Goal: Book appointment/travel/reservation

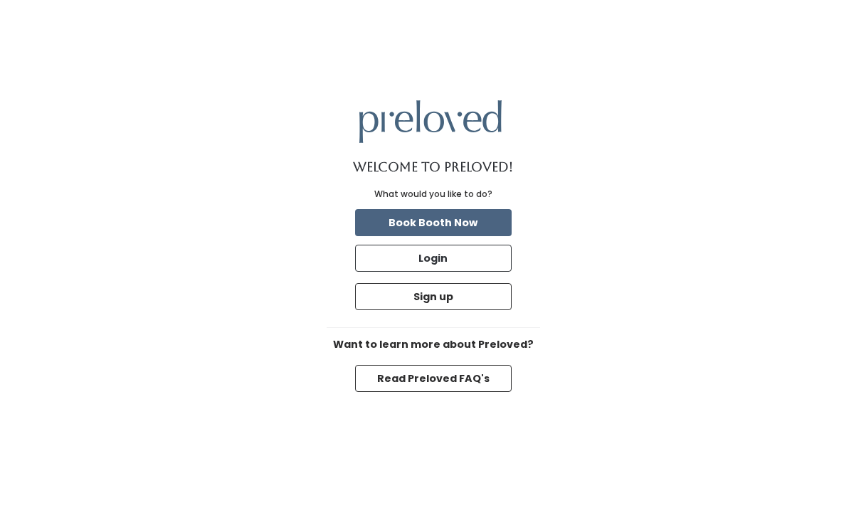
click at [460, 223] on button "Book Booth Now" at bounding box center [433, 222] width 157 height 27
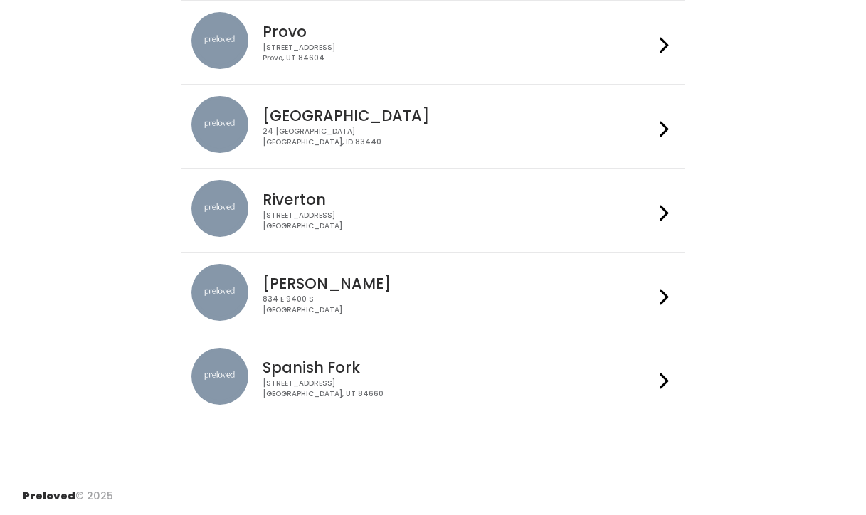
scroll to position [562, 0]
click at [666, 213] on icon at bounding box center [664, 214] width 9 height 21
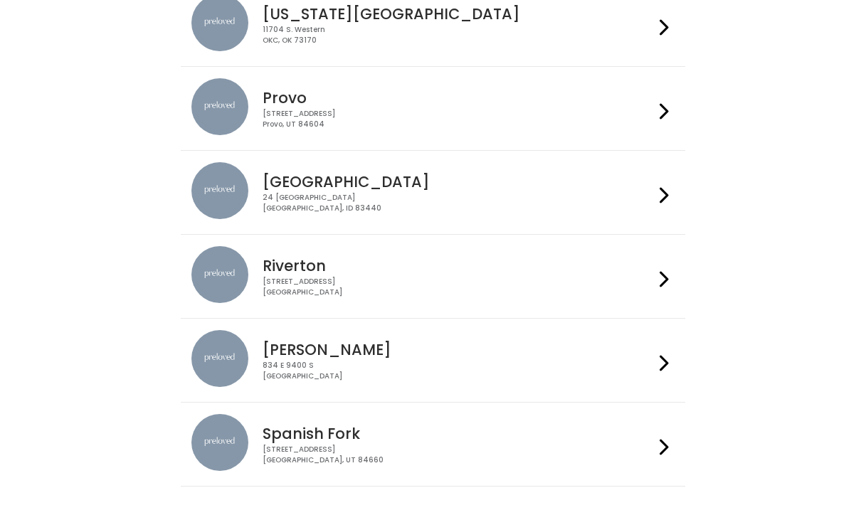
scroll to position [500, 0]
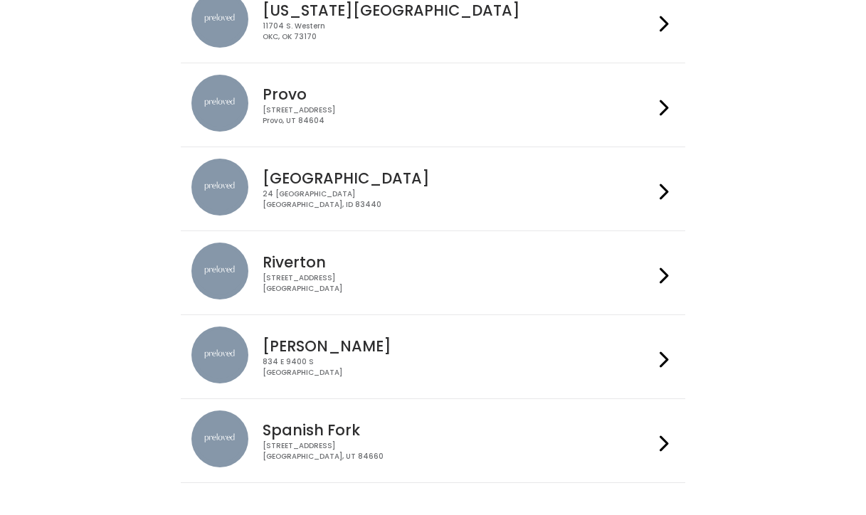
click at [290, 357] on div "[STREET_ADDRESS]" at bounding box center [459, 367] width 392 height 21
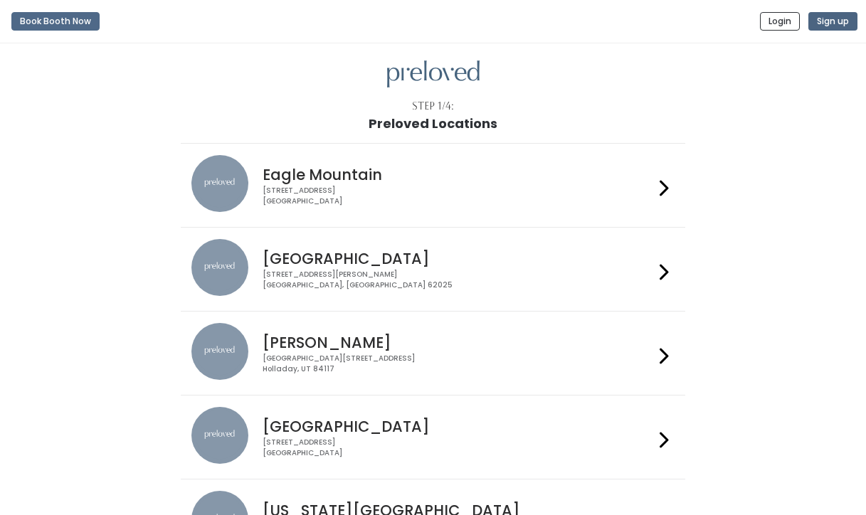
scroll to position [0, 0]
